Goal: Task Accomplishment & Management: Use online tool/utility

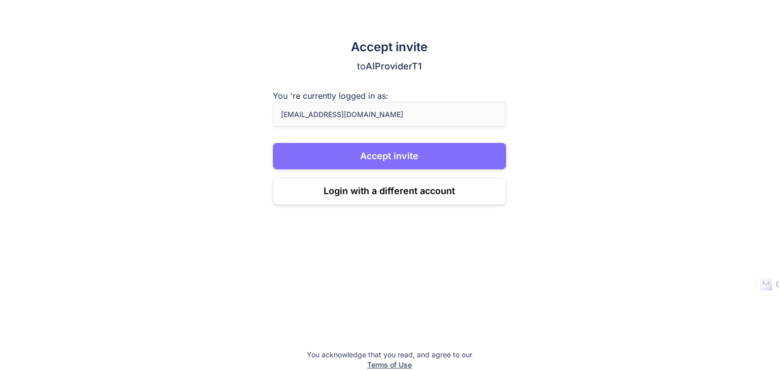
click at [367, 155] on button "Accept invite" at bounding box center [390, 156] width 234 height 26
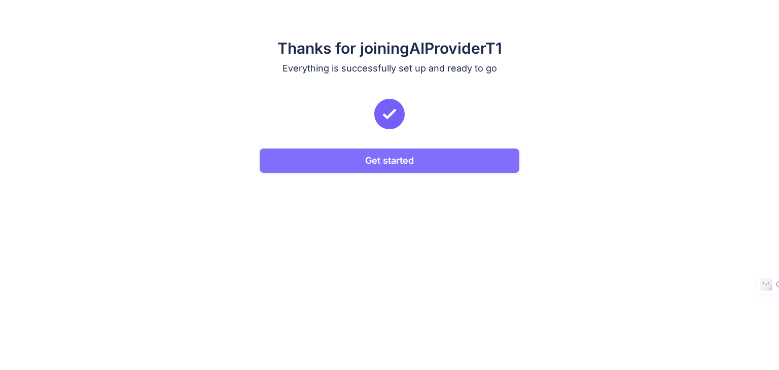
click at [379, 170] on button "Get started" at bounding box center [390, 161] width 260 height 24
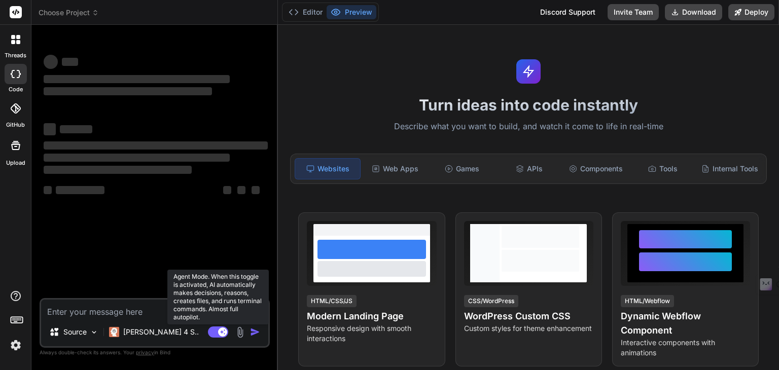
click at [216, 335] on rect at bounding box center [218, 331] width 20 height 11
type textarea "x"
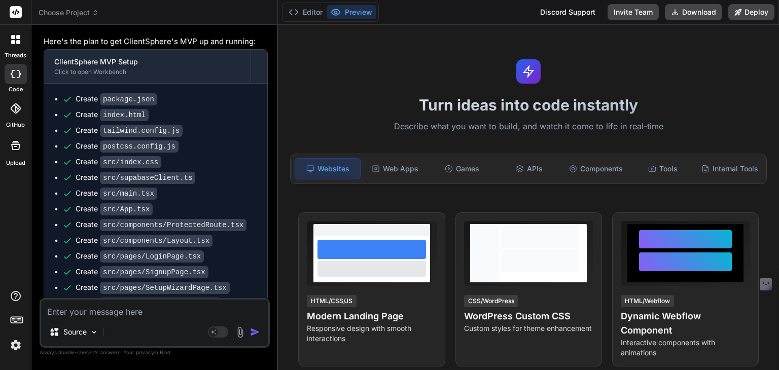
scroll to position [3131, 0]
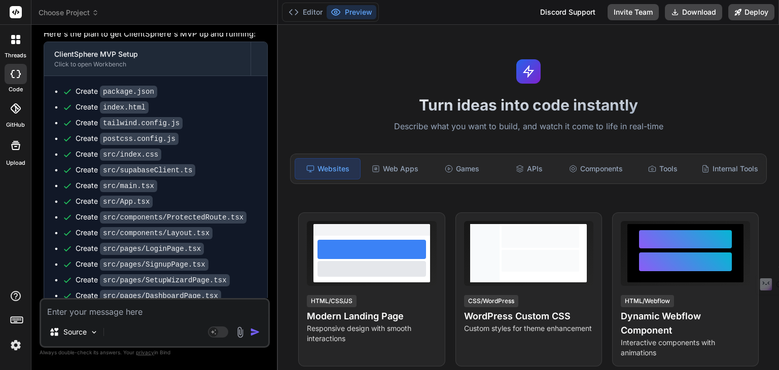
click at [78, 313] on textarea at bounding box center [154, 309] width 227 height 18
paste textarea "I want to build a CRM platform delivered as a SaaS (multi-tenant) product for b…"
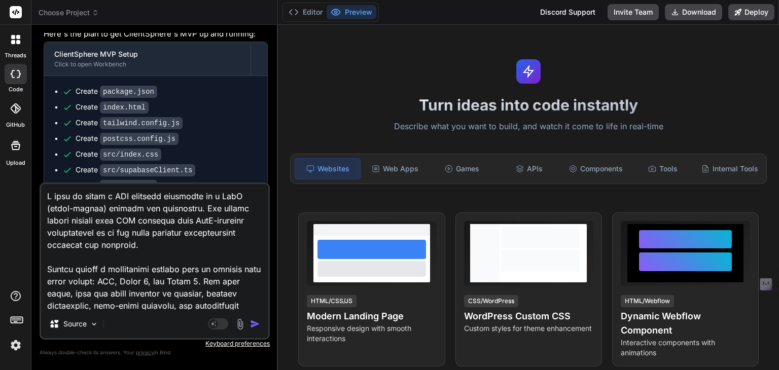
scroll to position [998, 0]
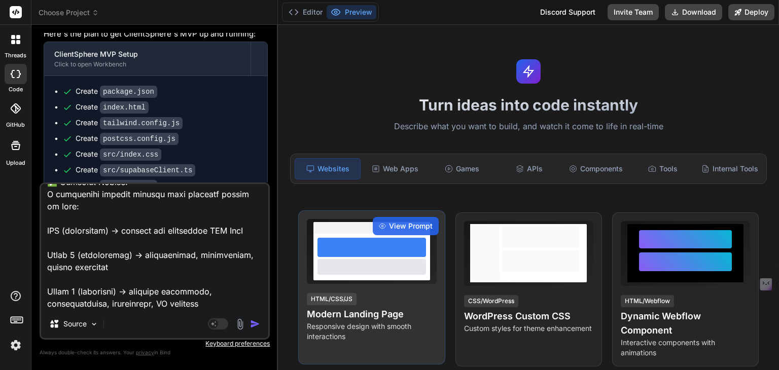
paste textarea "# Product Requirements Document: ClientSphere ## 1\. Overview App/Website Name:…"
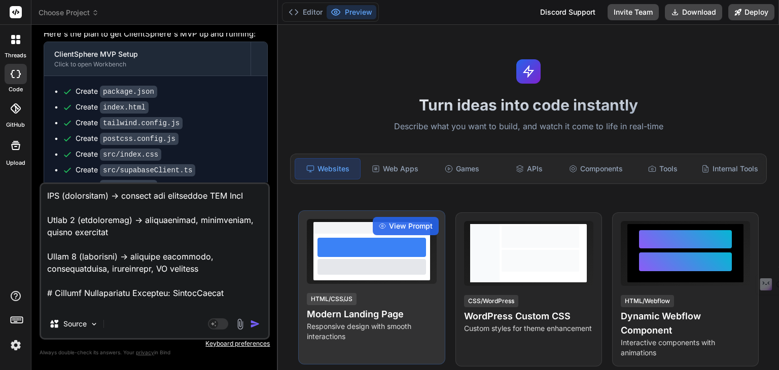
scroll to position [7604, 0]
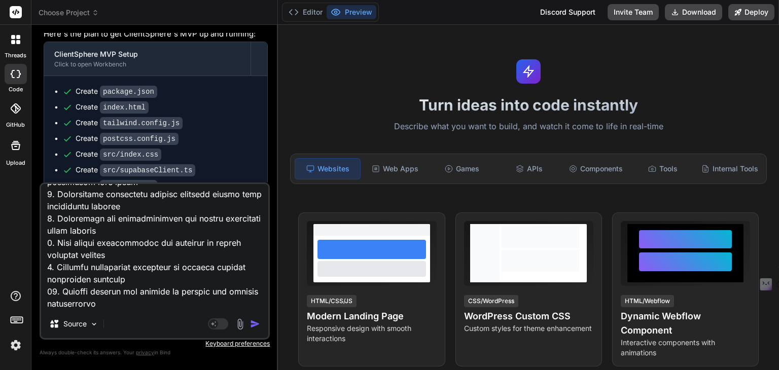
type textarea "I want to build a CRM platform delivered as a SaaS (multi-tenant) product for b…"
click at [254, 326] on img "button" at bounding box center [255, 324] width 10 height 10
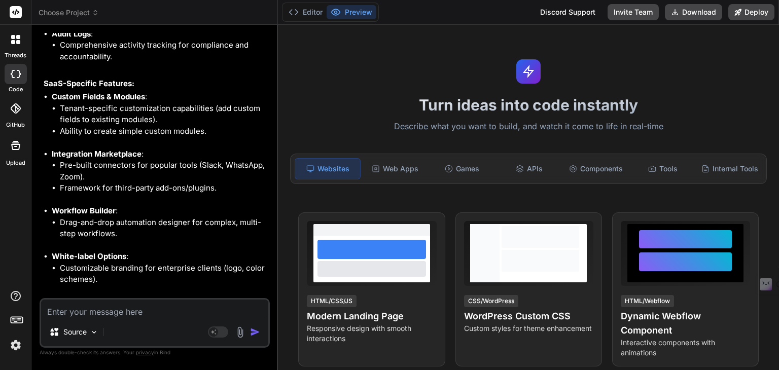
scroll to position [8746, 0]
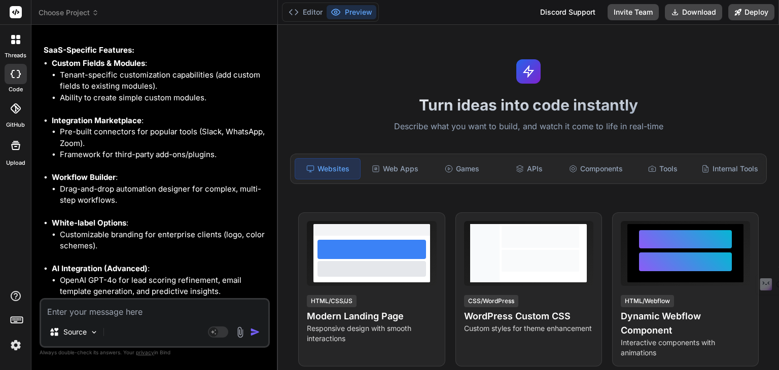
click at [88, 305] on textarea at bounding box center [154, 309] width 227 height 18
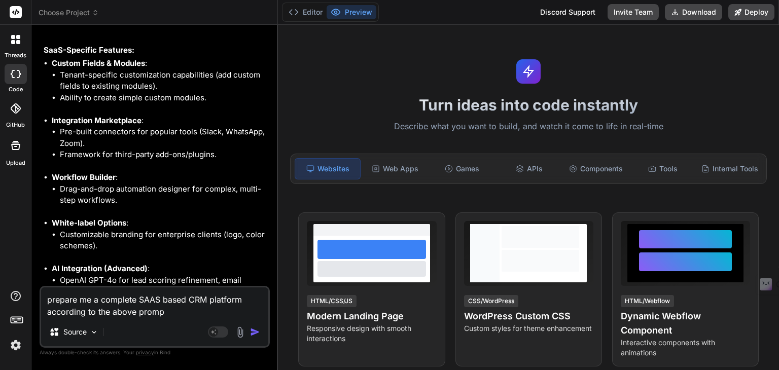
type textarea "prepare me a complete SAAS based CRM platform according to the above prompt"
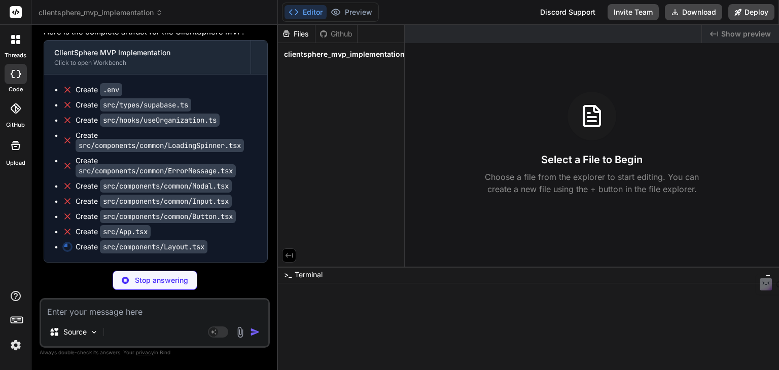
scroll to position [11960, 0]
click at [306, 56] on span "clientsphere_mvp_implementation" at bounding box center [344, 54] width 121 height 10
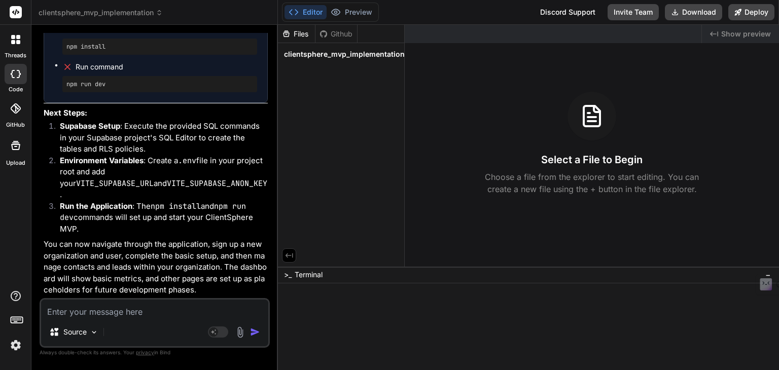
scroll to position [12321, 0]
click at [296, 35] on div "Files" at bounding box center [296, 34] width 37 height 10
click at [296, 51] on span "clientsphere_mvp_implementation" at bounding box center [344, 54] width 121 height 10
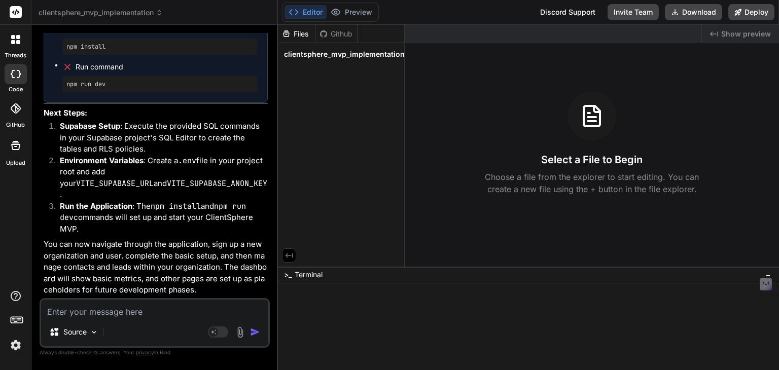
click at [296, 51] on span "clientsphere_mvp_implementation" at bounding box center [344, 54] width 121 height 10
click at [68, 309] on textarea at bounding box center [154, 309] width 227 height 18
click at [72, 311] on textarea at bounding box center [154, 309] width 227 height 18
type textarea "the preview is not opening"
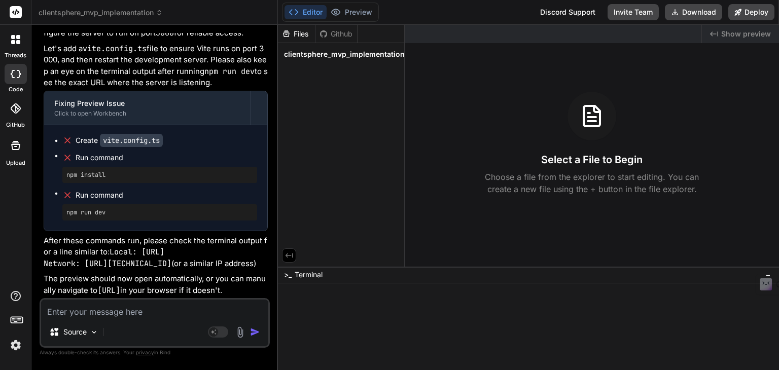
scroll to position [12757, 0]
click at [121, 327] on div "Source" at bounding box center [154, 334] width 227 height 24
click at [112, 315] on textarea at bounding box center [154, 309] width 227 height 18
click at [72, 315] on textarea at bounding box center [154, 309] width 227 height 18
click at [242, 334] on img at bounding box center [240, 332] width 12 height 12
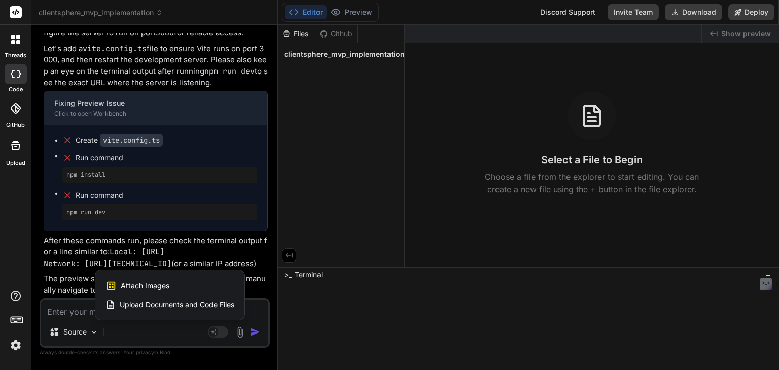
click at [168, 326] on div at bounding box center [389, 185] width 779 height 370
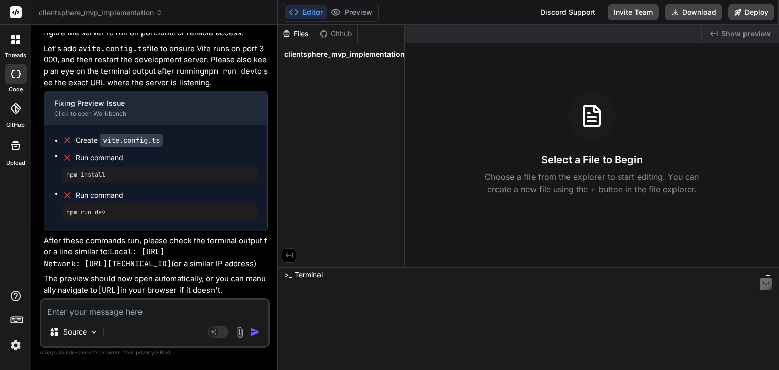
click at [104, 314] on textarea at bounding box center [154, 309] width 227 height 18
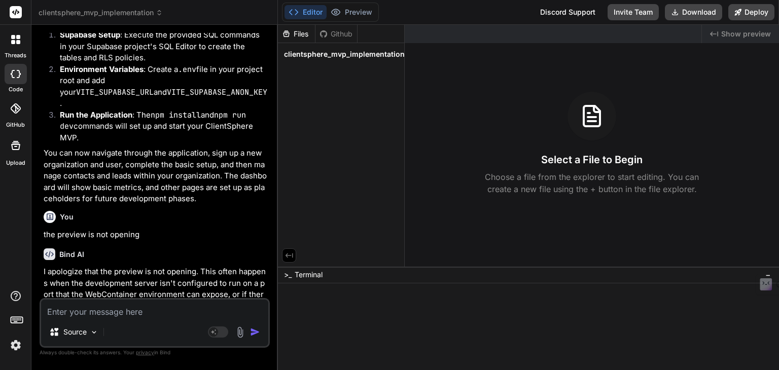
scroll to position [12135, 0]
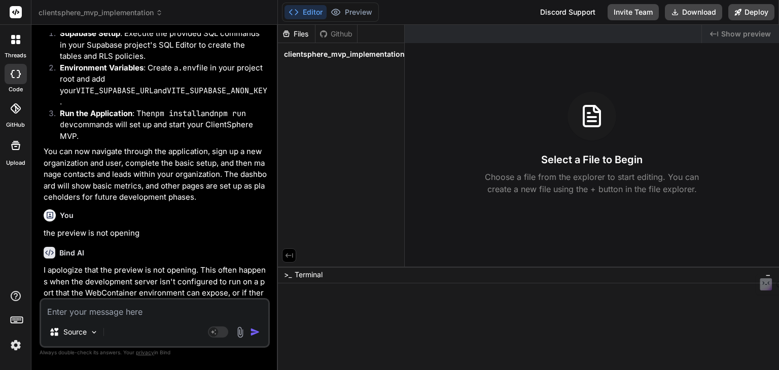
click at [98, 307] on textarea at bounding box center [154, 309] width 227 height 18
type textarea "not able to see the generated code even"
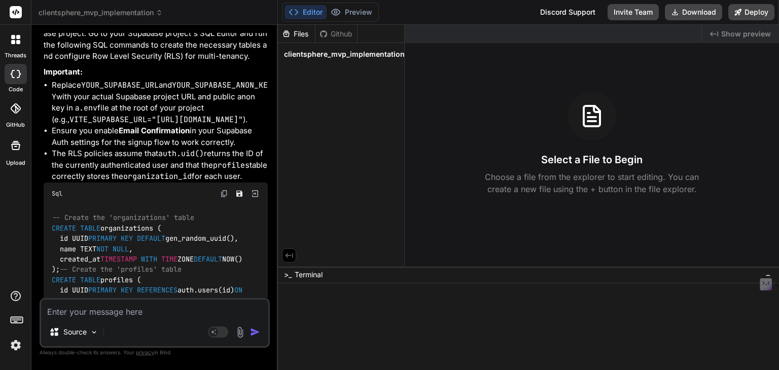
scroll to position [12883, 0]
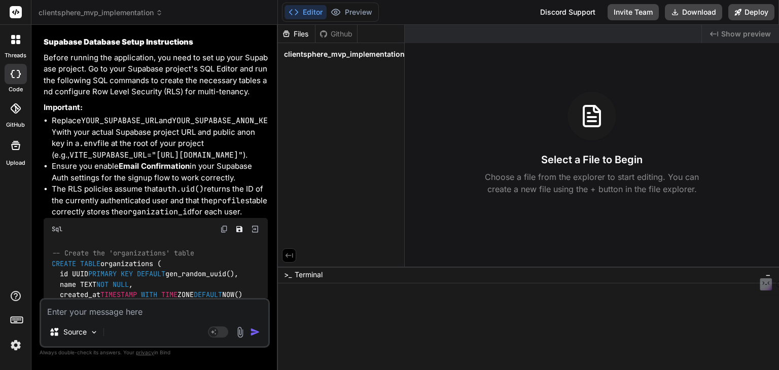
click at [13, 46] on div at bounding box center [15, 39] width 21 height 21
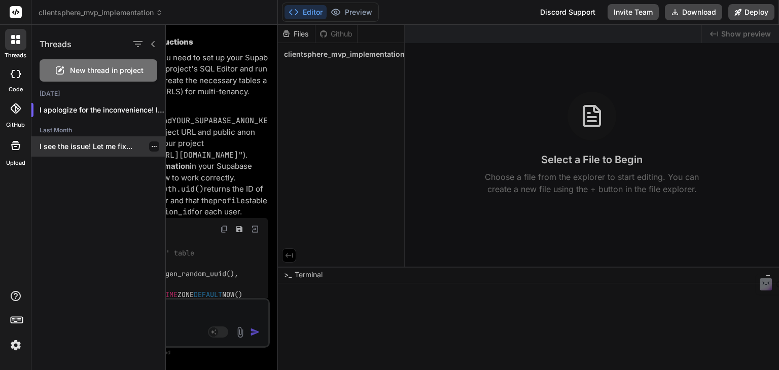
click at [77, 150] on p "I see the issue! Let me fix..." at bounding box center [103, 146] width 126 height 10
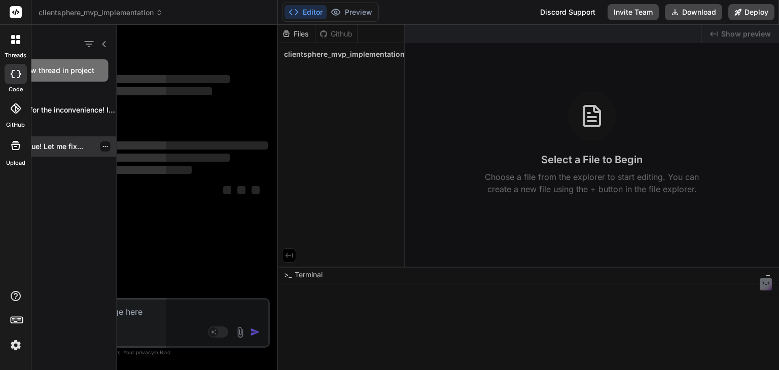
scroll to position [0, 0]
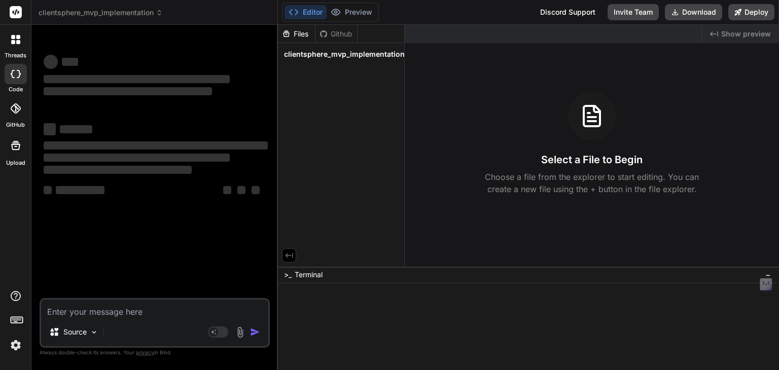
click at [15, 35] on icon at bounding box center [15, 39] width 9 height 9
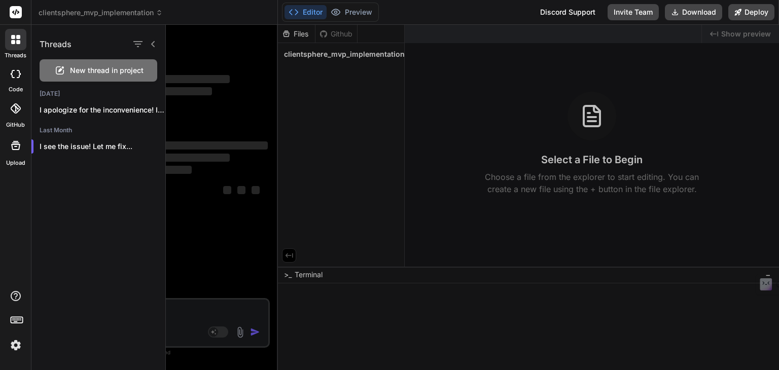
click at [158, 183] on div "Threads New thread in project Today I apologize for the inconvenience! It se...…" at bounding box center [98, 197] width 134 height 345
click at [182, 198] on div at bounding box center [472, 197] width 613 height 345
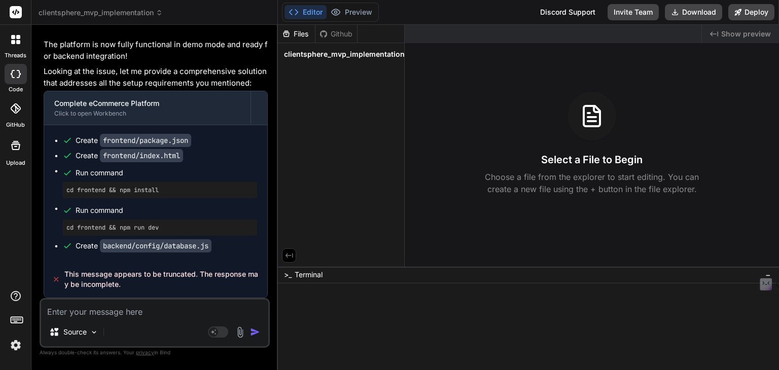
scroll to position [4532, 0]
click at [163, 144] on code "frontend/package.json" at bounding box center [145, 140] width 91 height 13
click at [129, 311] on textarea at bounding box center [154, 309] width 227 height 18
click at [9, 51] on div "threads" at bounding box center [15, 42] width 31 height 35
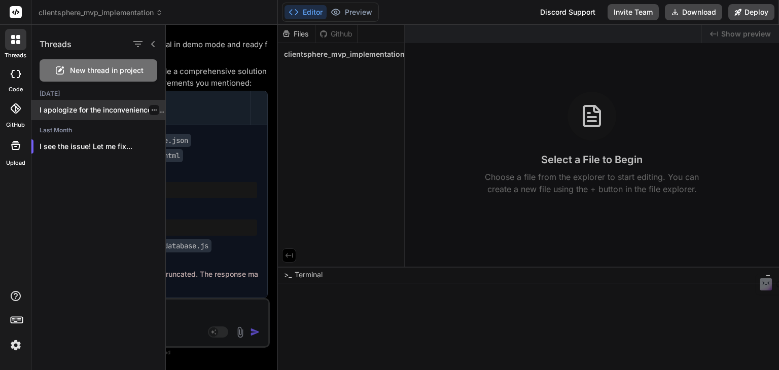
click at [65, 102] on div "I apologize for the inconvenience! It se..." at bounding box center [98, 110] width 134 height 20
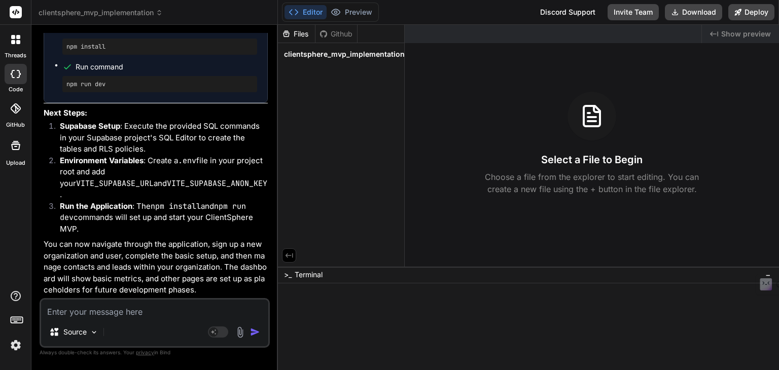
scroll to position [16023, 0]
click at [319, 52] on span "clientsphere_mvp_implementation" at bounding box center [344, 54] width 121 height 10
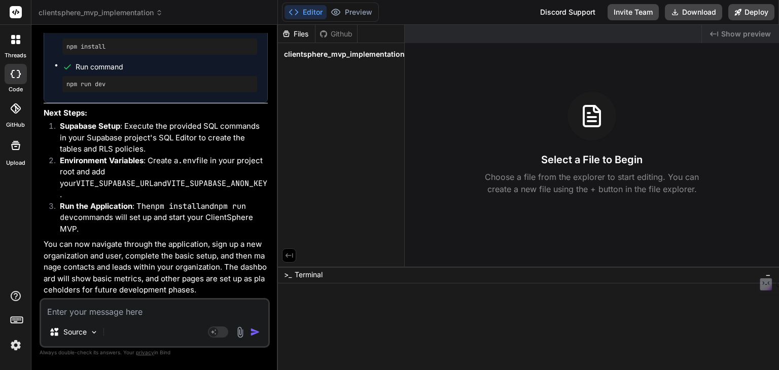
click at [319, 52] on span "clientsphere_mvp_implementation" at bounding box center [344, 54] width 121 height 10
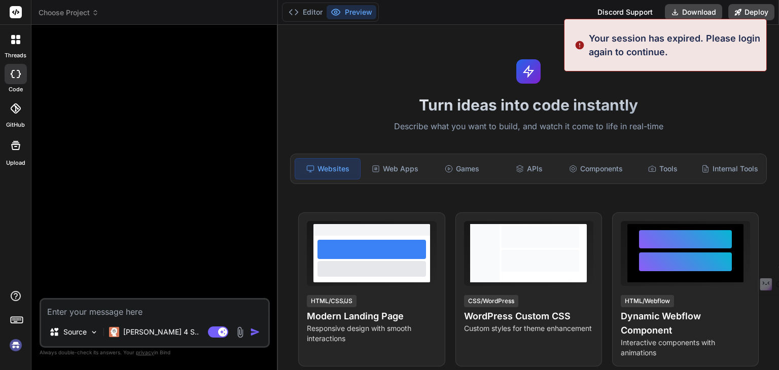
scroll to position [0, 0]
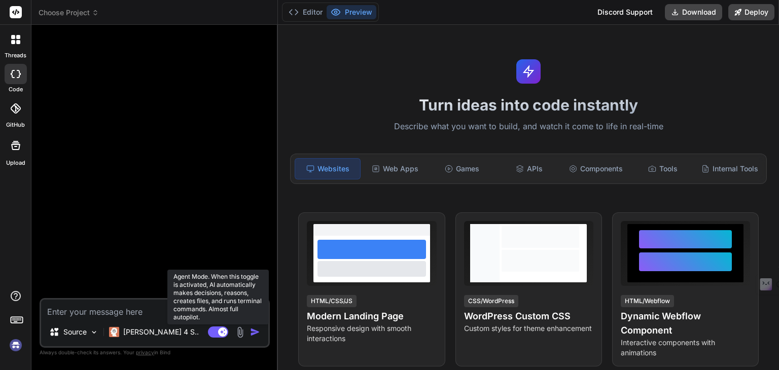
click at [211, 329] on rect at bounding box center [218, 331] width 20 height 11
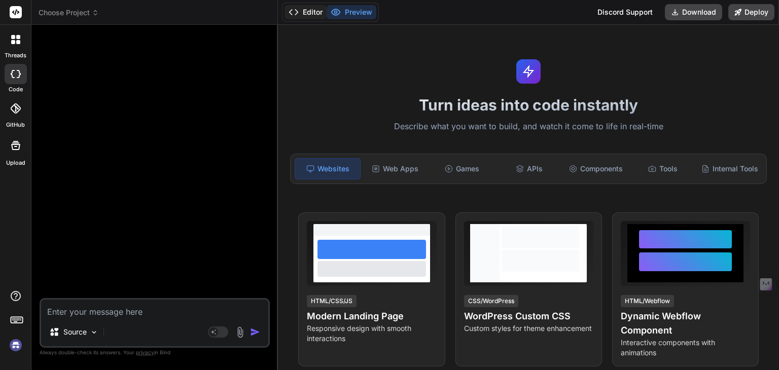
click at [313, 11] on button "Editor" at bounding box center [305, 12] width 42 height 14
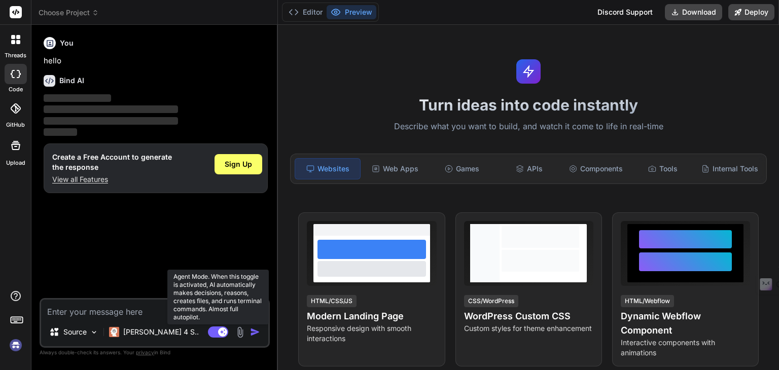
click at [218, 329] on rect at bounding box center [218, 331] width 20 height 11
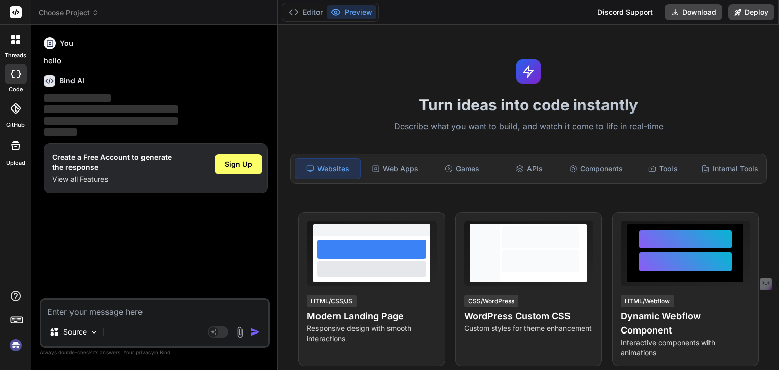
click at [140, 258] on div "You hello Bind AI ‌ ‌ ‌ ‌ Create a Free Account to generate the response View a…" at bounding box center [156, 165] width 228 height 265
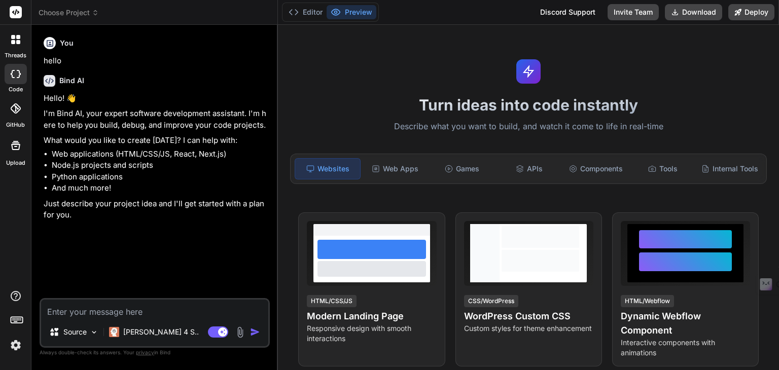
type textarea "x"
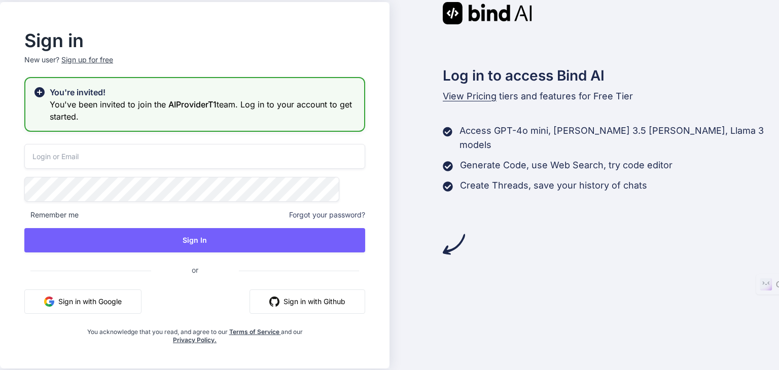
click at [125, 306] on button "Sign in with Google" at bounding box center [82, 301] width 117 height 24
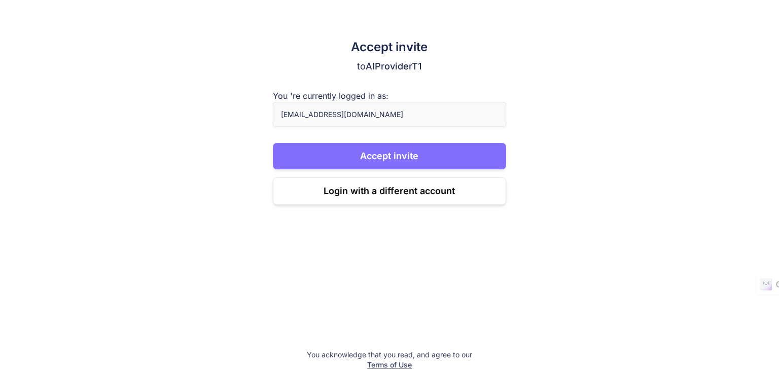
click at [387, 165] on button "Accept invite" at bounding box center [390, 156] width 234 height 26
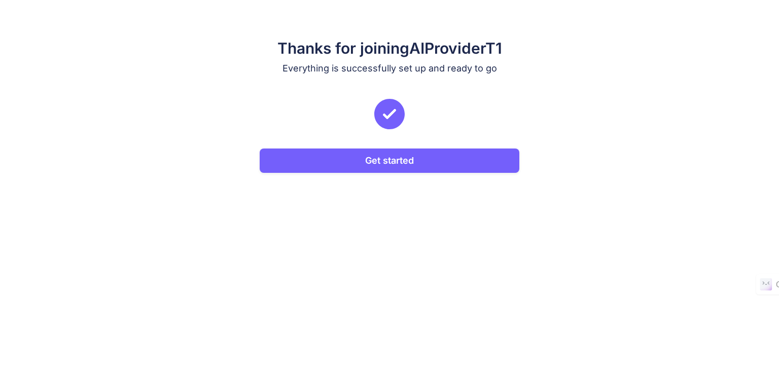
click at [387, 165] on button "Get started" at bounding box center [390, 161] width 260 height 24
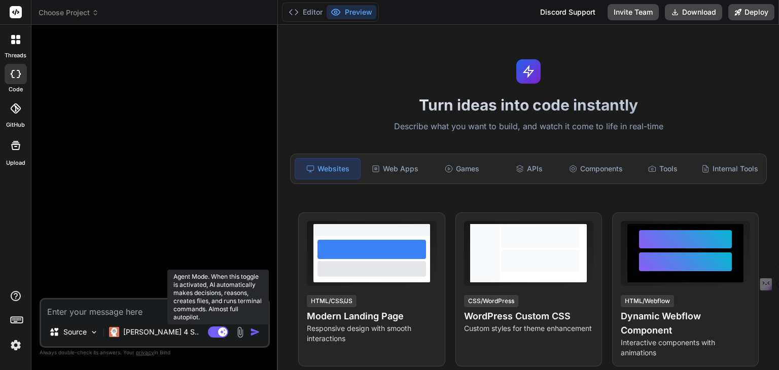
click at [219, 334] on rect at bounding box center [222, 331] width 9 height 9
type textarea "x"
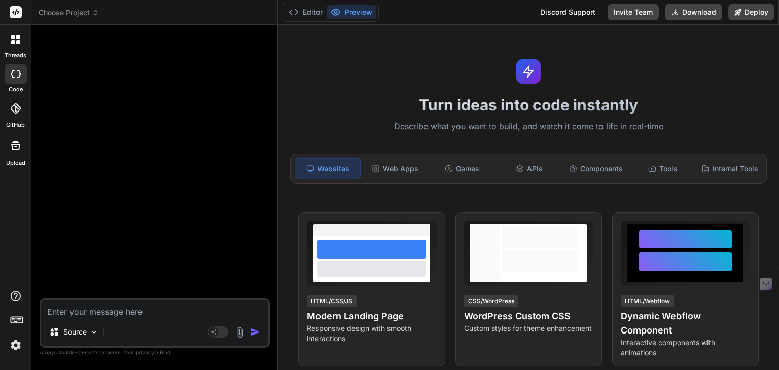
click at [148, 312] on textarea at bounding box center [154, 309] width 227 height 18
click at [116, 313] on textarea at bounding box center [154, 309] width 227 height 18
click at [148, 311] on textarea at bounding box center [154, 309] width 227 height 18
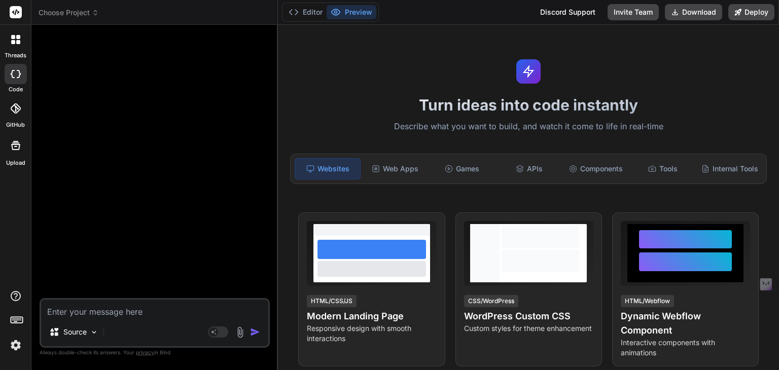
click at [340, 12] on icon at bounding box center [335, 12] width 9 height 6
click at [312, 11] on button "Editor" at bounding box center [305, 12] width 42 height 14
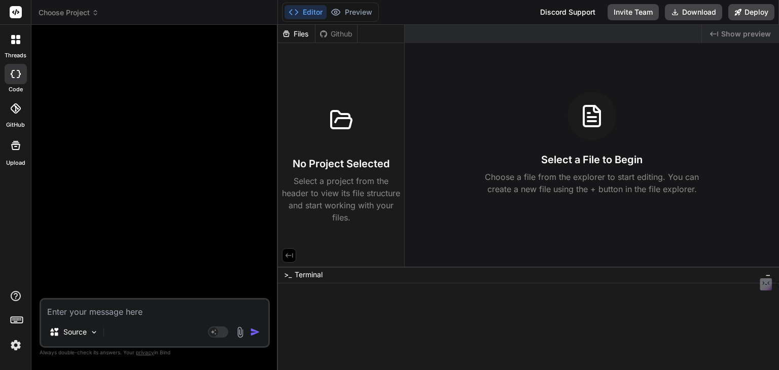
click at [67, 303] on textarea at bounding box center [154, 309] width 227 height 18
click at [91, 315] on textarea at bounding box center [154, 309] width 227 height 18
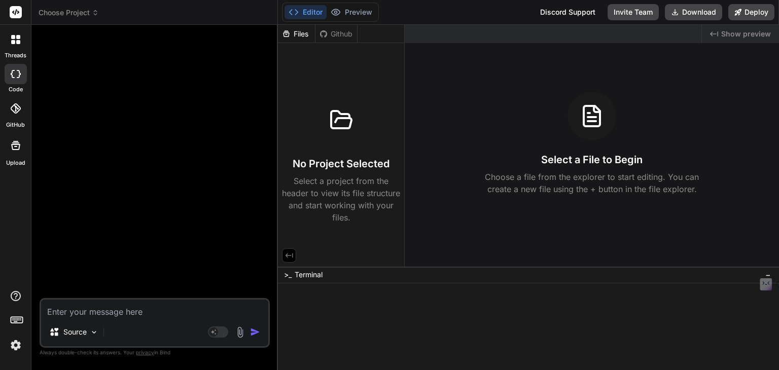
click at [91, 315] on textarea at bounding box center [154, 309] width 227 height 18
paste textarea "# Product Requirements Document: ClientSphere ## 1\. Overview App/Website Name:…"
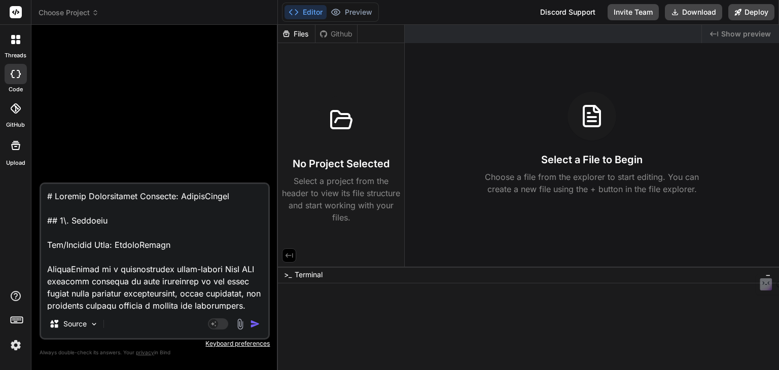
scroll to position [6497, 0]
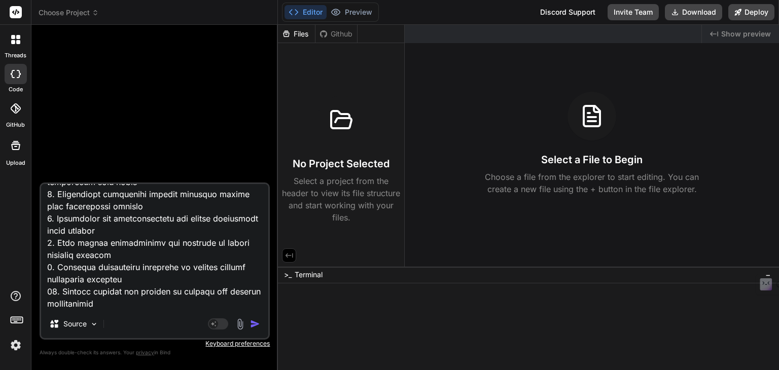
type textarea "# Product Requirements Document: ClientSphere ## 1\. Overview App/Website Name:…"
click at [256, 324] on img "button" at bounding box center [255, 324] width 10 height 10
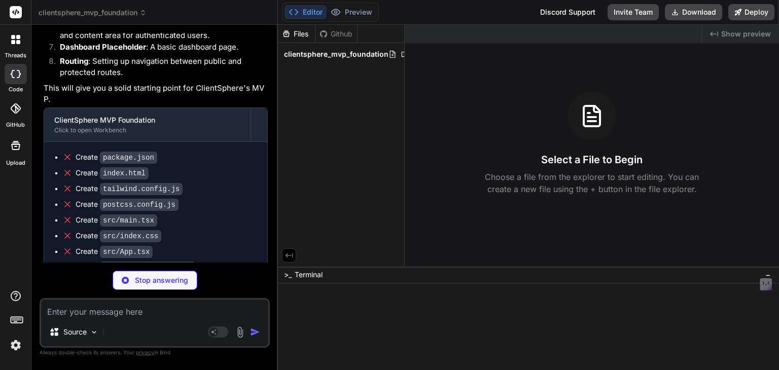
scroll to position [3048, 0]
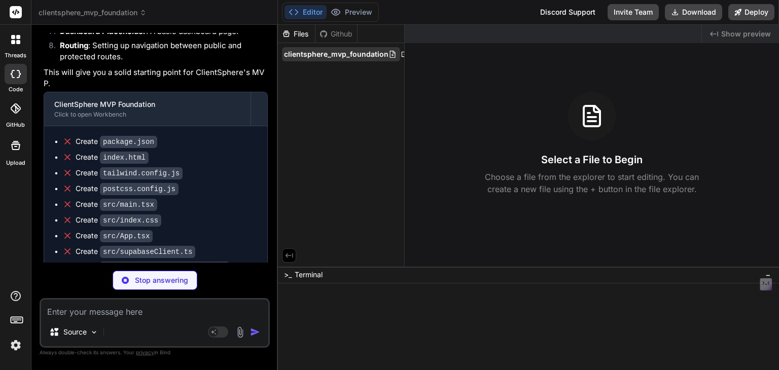
click at [393, 53] on icon at bounding box center [392, 54] width 8 height 8
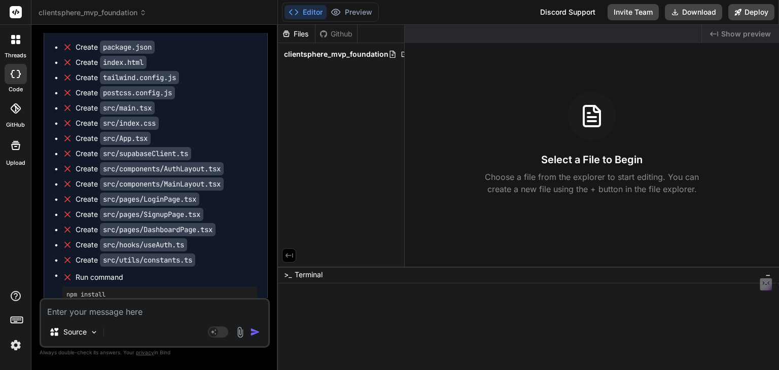
scroll to position [3132, 0]
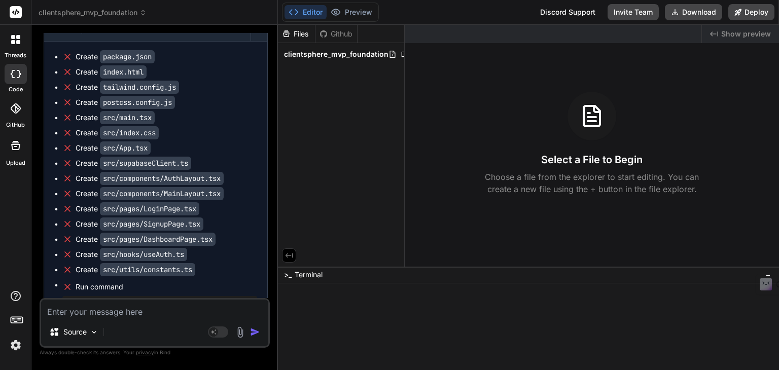
click at [318, 53] on span "clientsphere_mvp_foundation" at bounding box center [336, 54] width 104 height 10
click at [390, 51] on icon at bounding box center [393, 54] width 6 height 7
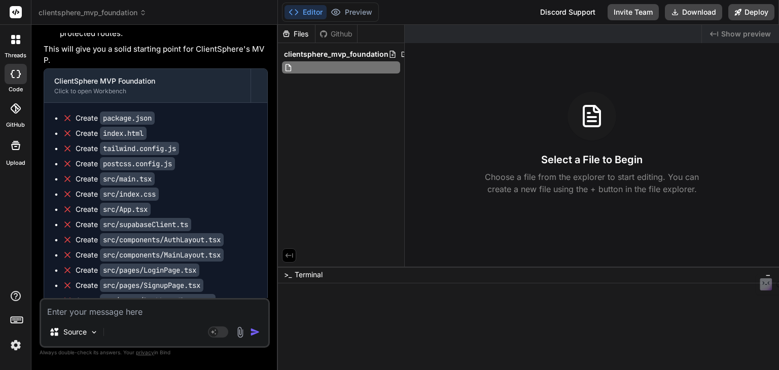
scroll to position [3050, 0]
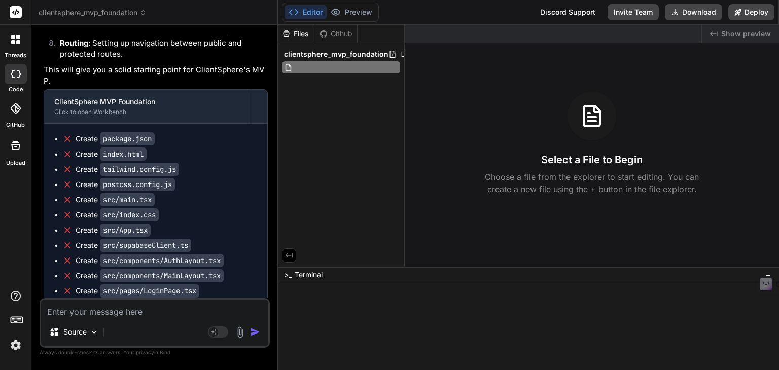
click at [131, 132] on code "package.json" at bounding box center [127, 138] width 55 height 13
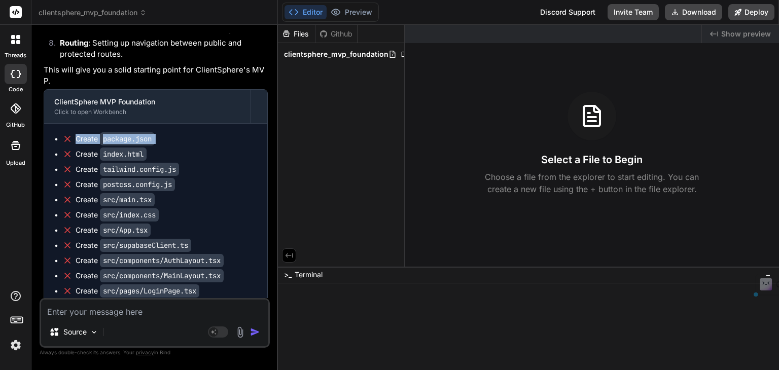
click at [131, 132] on code "package.json" at bounding box center [127, 138] width 55 height 13
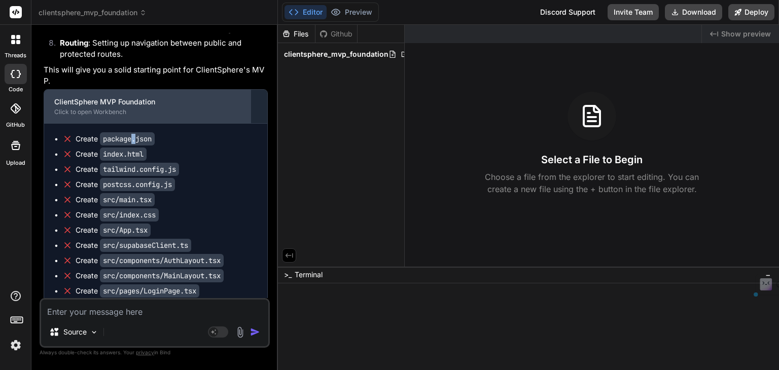
click at [125, 97] on div "ClientSphere MVP Foundation" at bounding box center [147, 102] width 186 height 10
click at [90, 97] on div "ClientSphere MVP Foundation" at bounding box center [147, 102] width 186 height 10
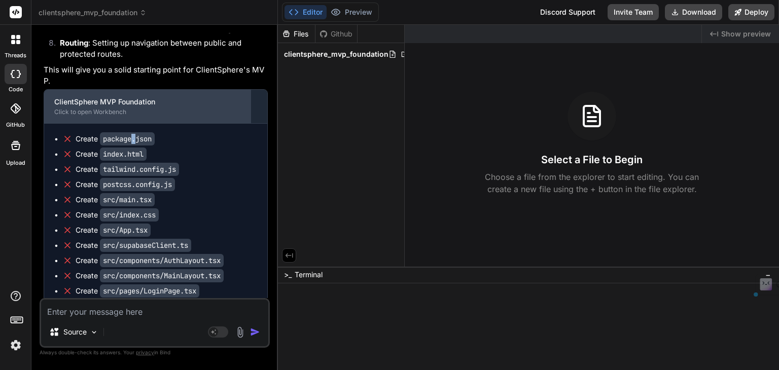
click at [90, 97] on div "ClientSphere MVP Foundation" at bounding box center [147, 102] width 186 height 10
click at [114, 108] on div "Click to open Workbench" at bounding box center [147, 112] width 186 height 8
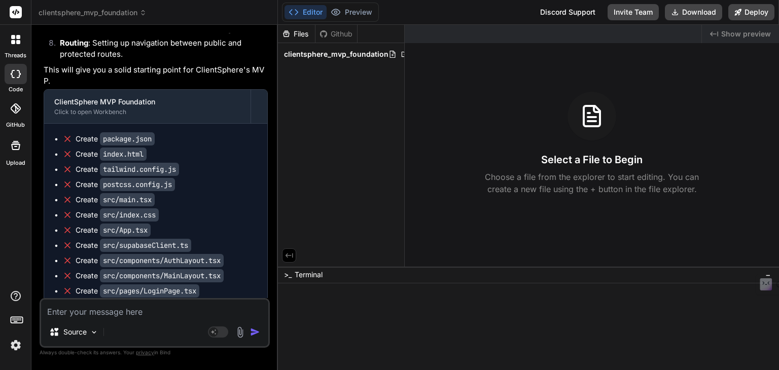
click at [315, 146] on div "Files Github clientsphere_mvp_foundation" at bounding box center [341, 146] width 127 height 242
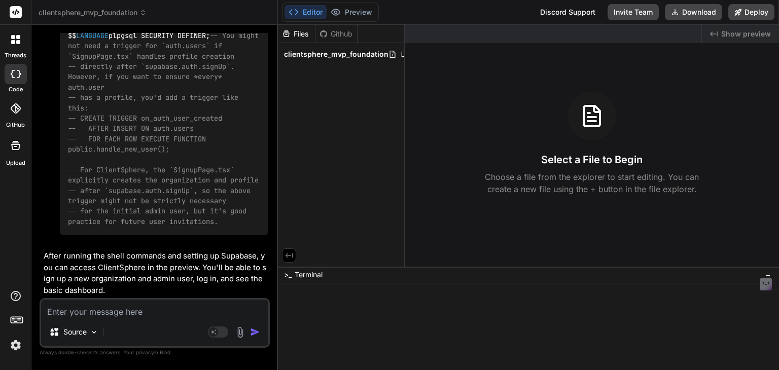
scroll to position [5961, 0]
